Goal: Find specific page/section: Find specific page/section

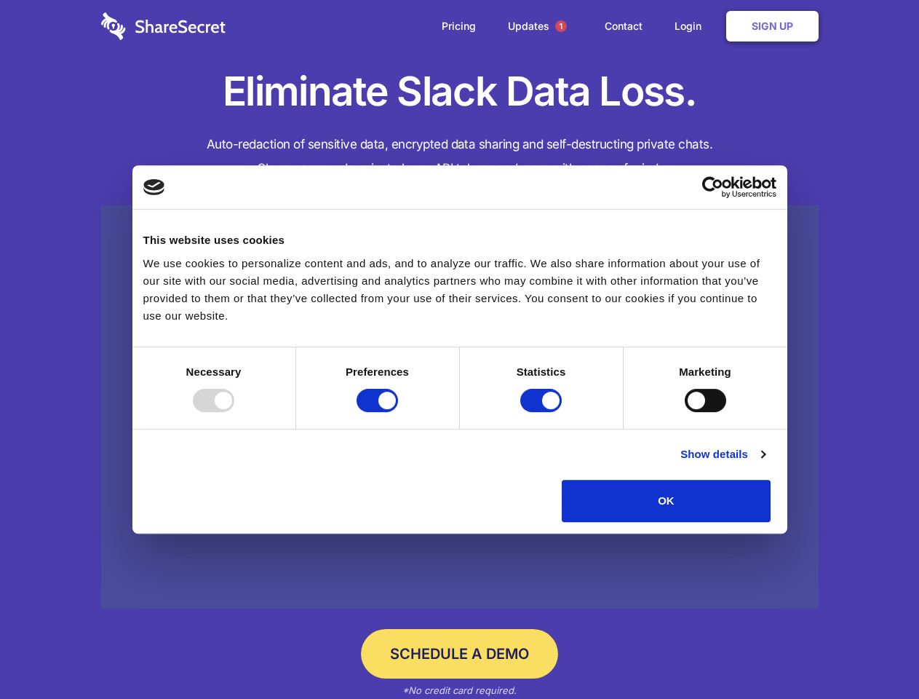
click at [234, 412] on div at bounding box center [213, 400] width 41 height 23
click at [398, 412] on input "Preferences" at bounding box center [377, 400] width 41 height 23
checkbox input "false"
click at [543, 412] on input "Statistics" at bounding box center [540, 400] width 41 height 23
checkbox input "false"
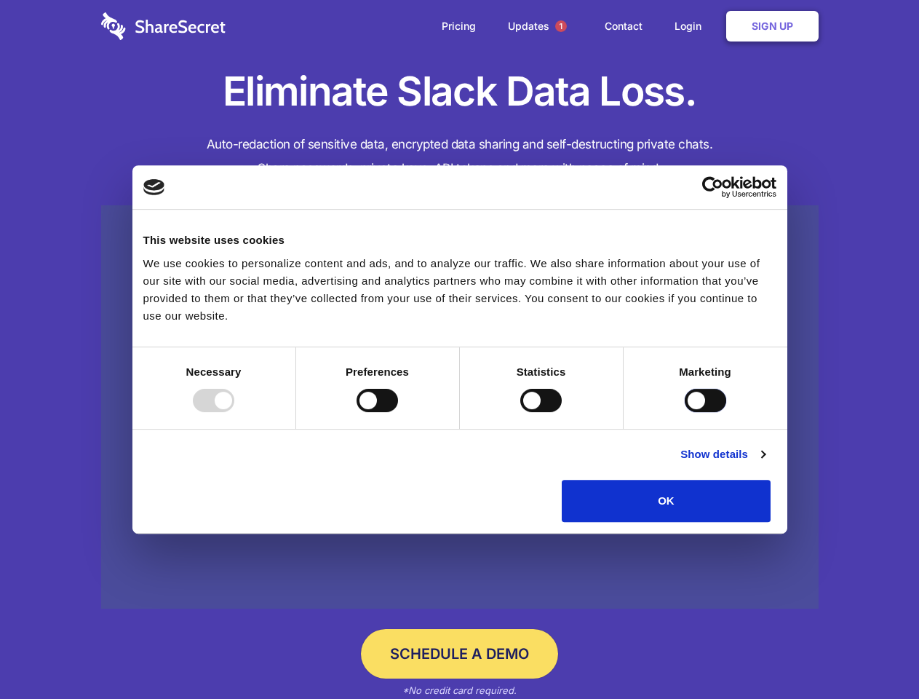
click at [685, 412] on input "Marketing" at bounding box center [705, 400] width 41 height 23
checkbox input "true"
click at [765, 463] on link "Show details" at bounding box center [722, 453] width 84 height 17
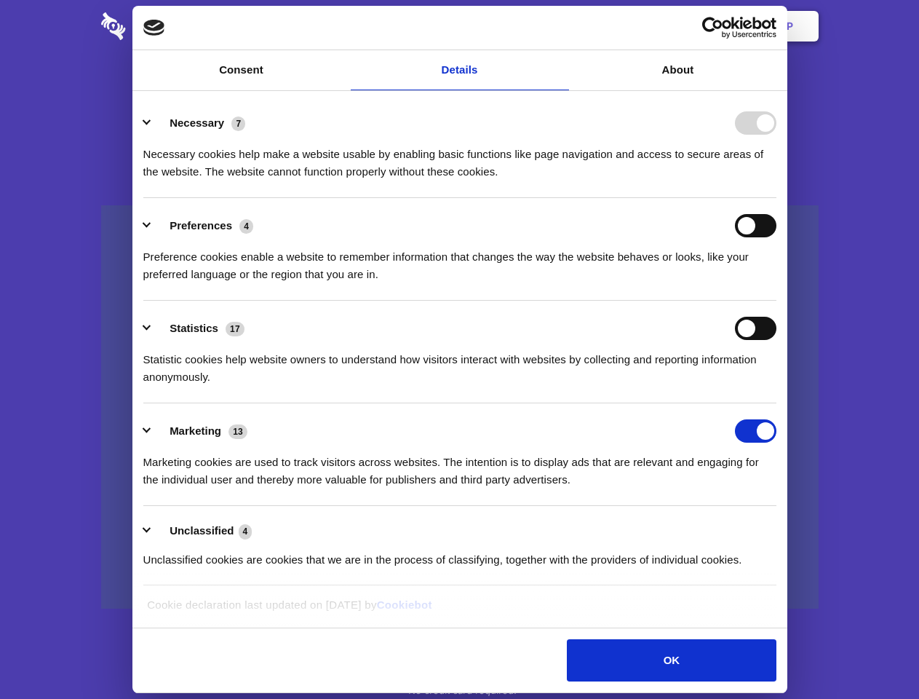
click at [776, 283] on div "Preferences 4 Preference cookies enable a website to remember information that …" at bounding box center [459, 248] width 633 height 69
click at [560, 26] on span "1" at bounding box center [561, 26] width 12 height 12
